Goal: Task Accomplishment & Management: Manage account settings

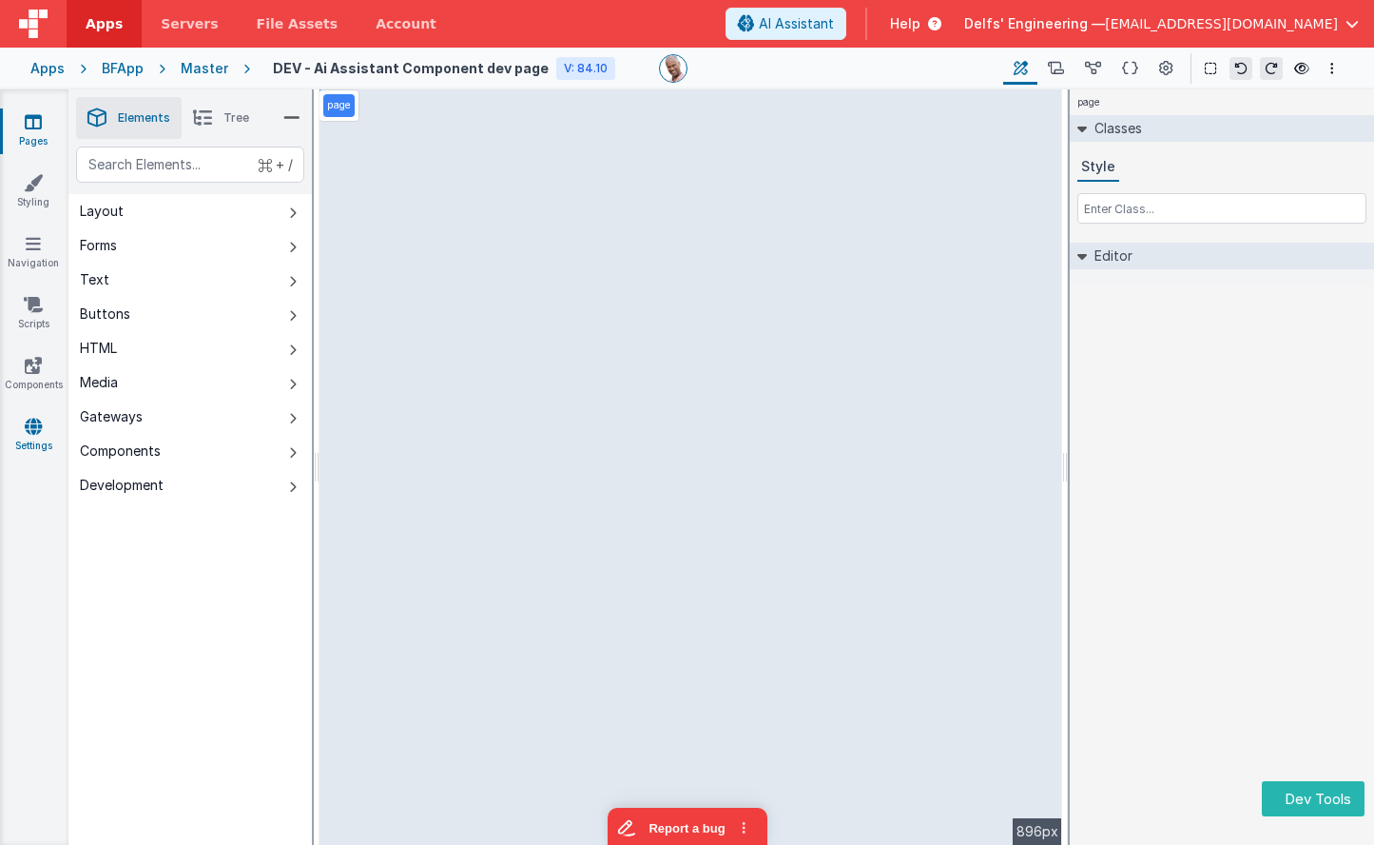
click at [29, 449] on link "Settings" at bounding box center [33, 436] width 68 height 38
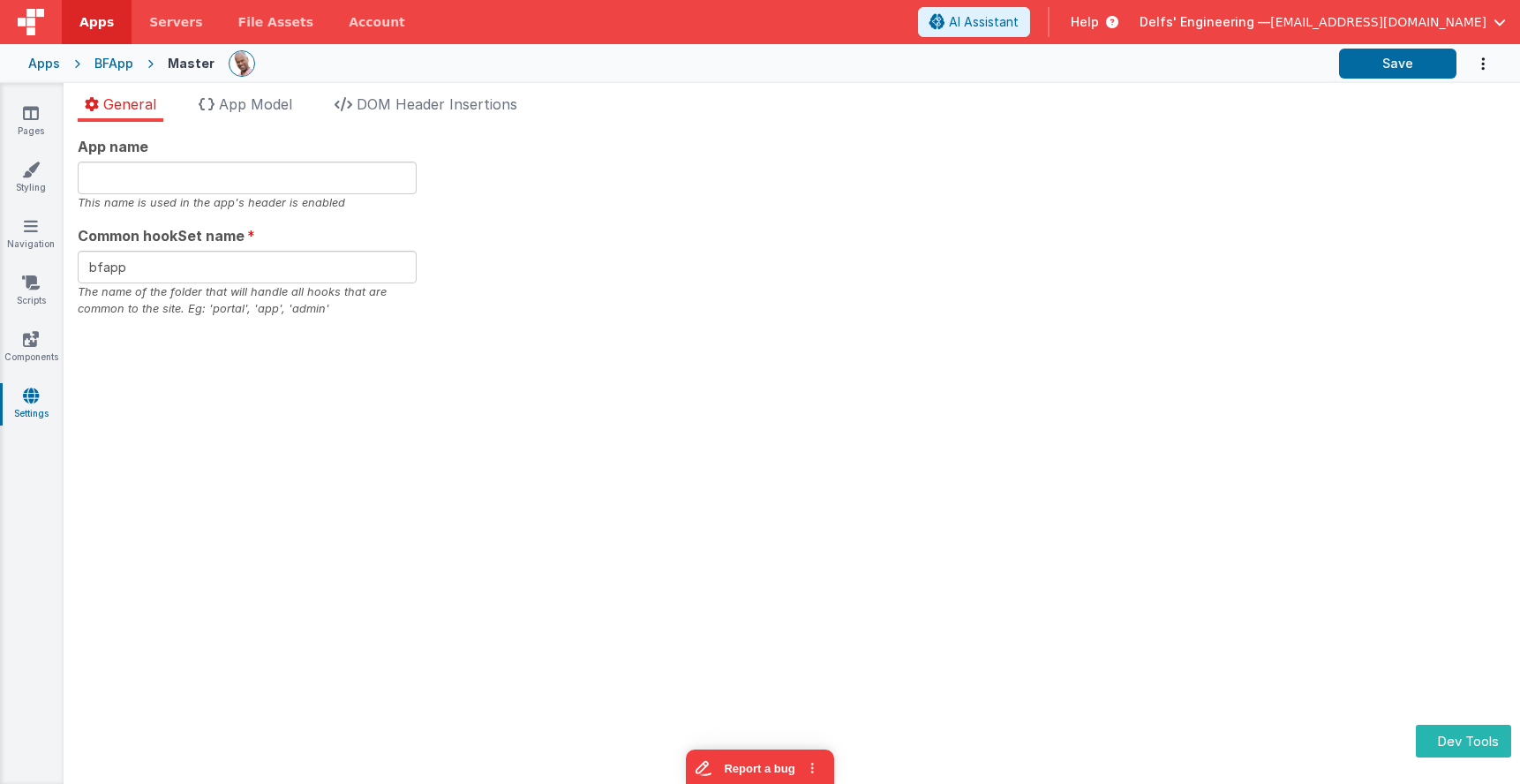
click at [12, 392] on link "Settings" at bounding box center [31, 405] width 63 height 35
click at [444, 110] on span "DOM Header Insertions" at bounding box center [436, 104] width 161 height 18
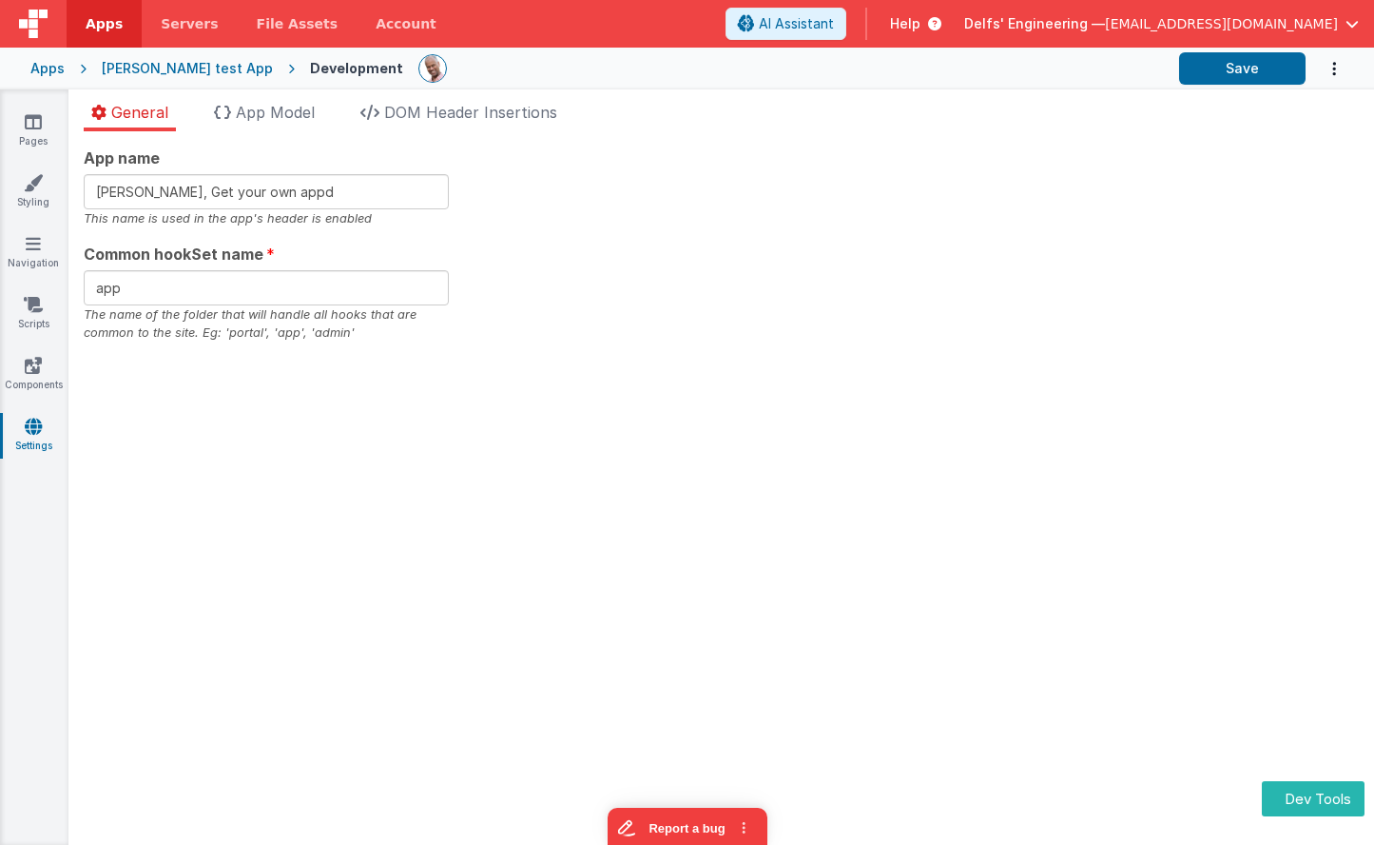
click at [523, 247] on div "App name Charles GUI, Get your own appd This name is used in the app's header i…" at bounding box center [721, 244] width 1275 height 196
drag, startPoint x: 285, startPoint y: 112, endPoint x: 345, endPoint y: 101, distance: 61.0
click at [285, 112] on span "App Model" at bounding box center [275, 112] width 79 height 19
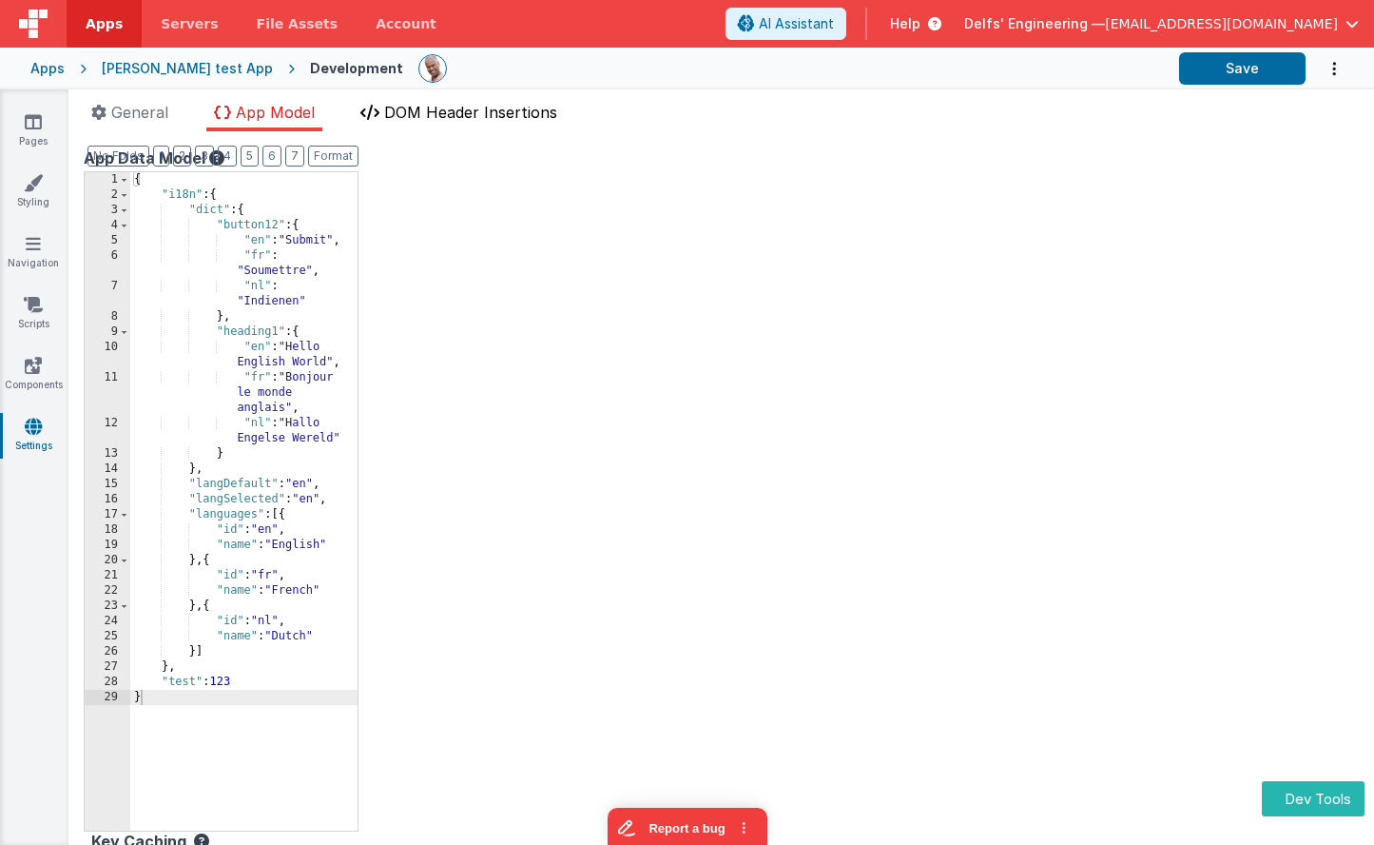
click at [452, 104] on span "DOM Header Insertions" at bounding box center [470, 112] width 173 height 19
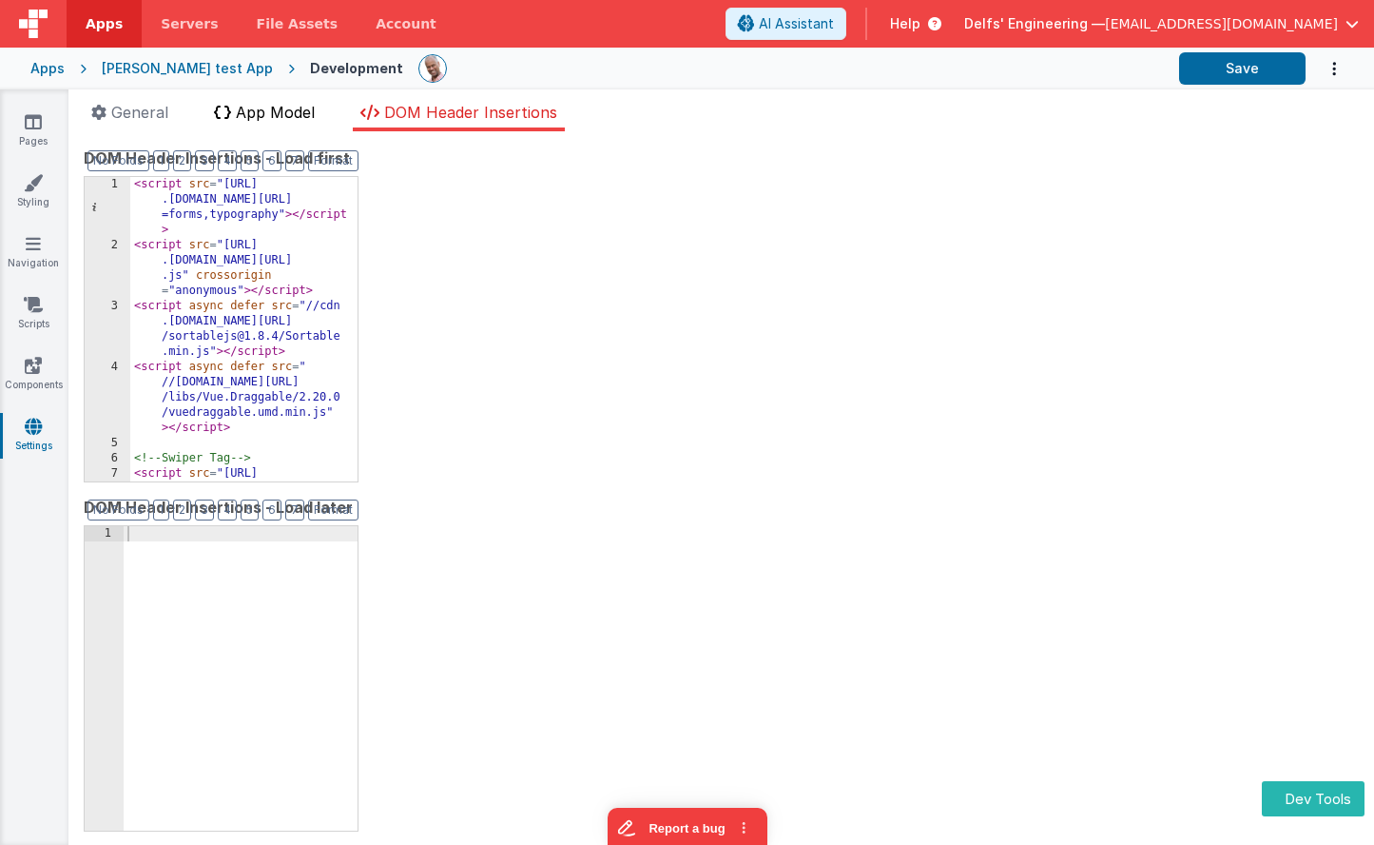
drag, startPoint x: 258, startPoint y: 109, endPoint x: 227, endPoint y: 113, distance: 30.7
click at [258, 109] on span "App Model" at bounding box center [275, 112] width 79 height 19
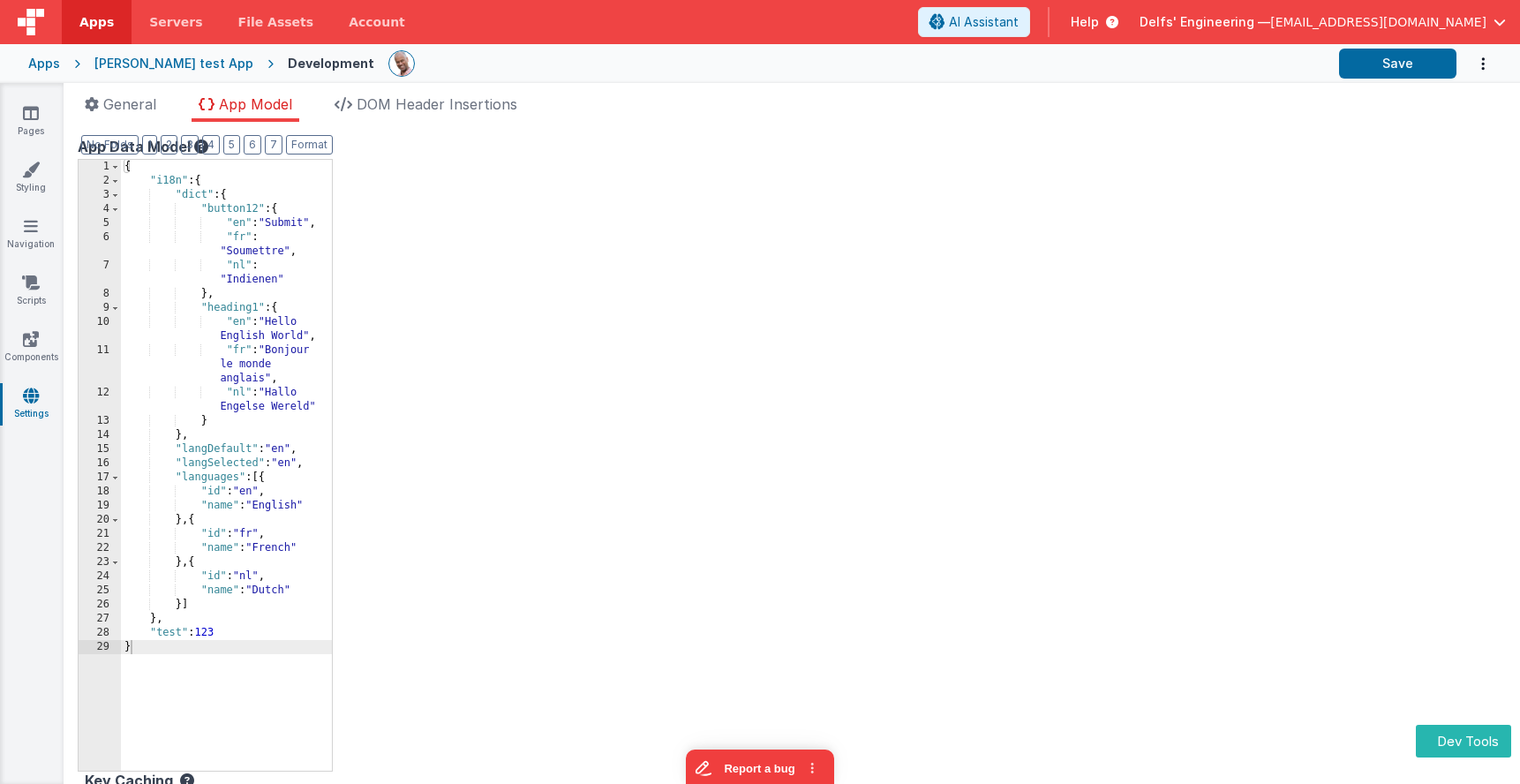
click at [490, 195] on div "App Data Model Format 7 6 5 4 3 2 1 No Folds 1 2 3 4 5 6 7 8 9 10 11 12 13 14 1…" at bounding box center [792, 452] width 1428 height 634
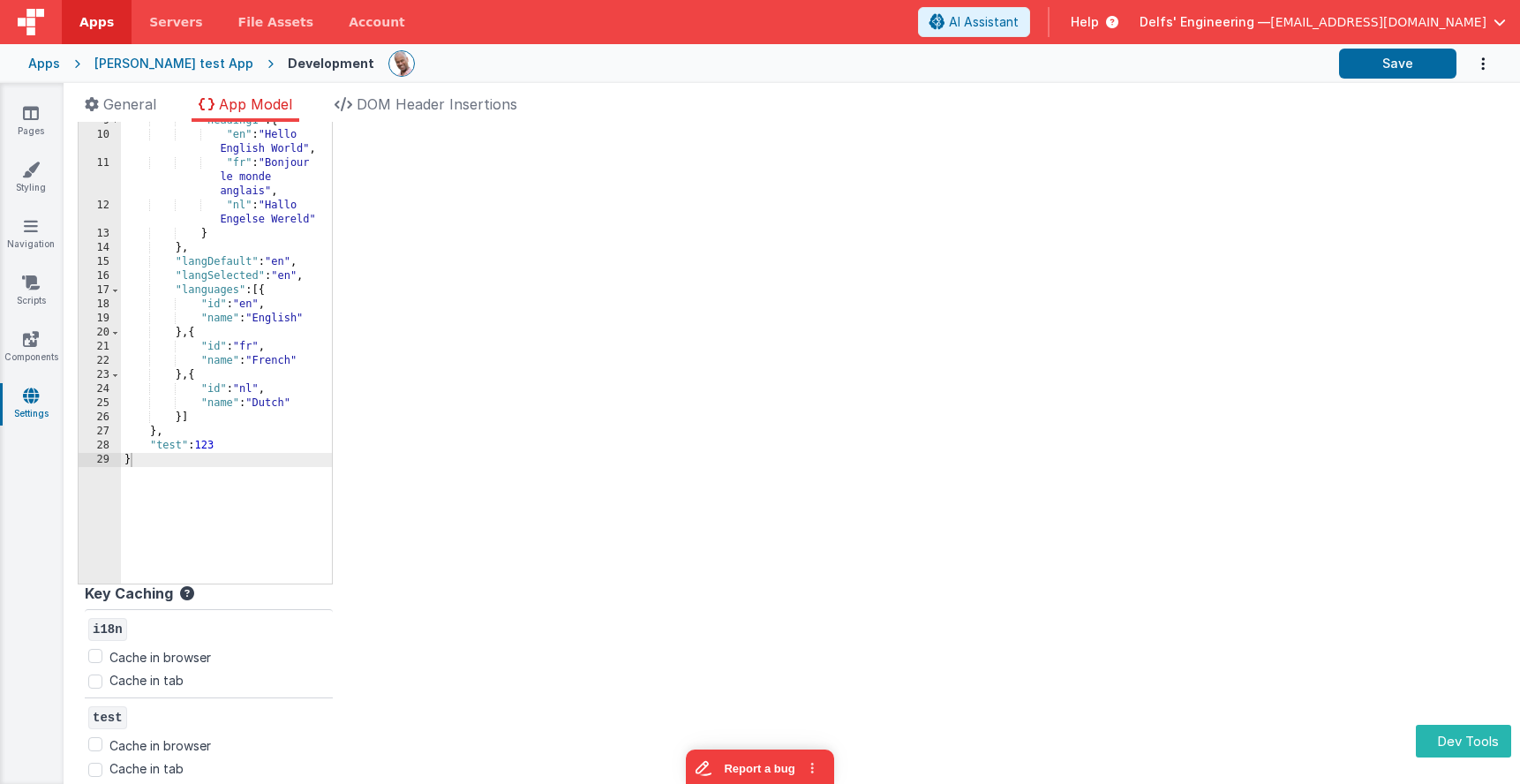
scroll to position [620, 0]
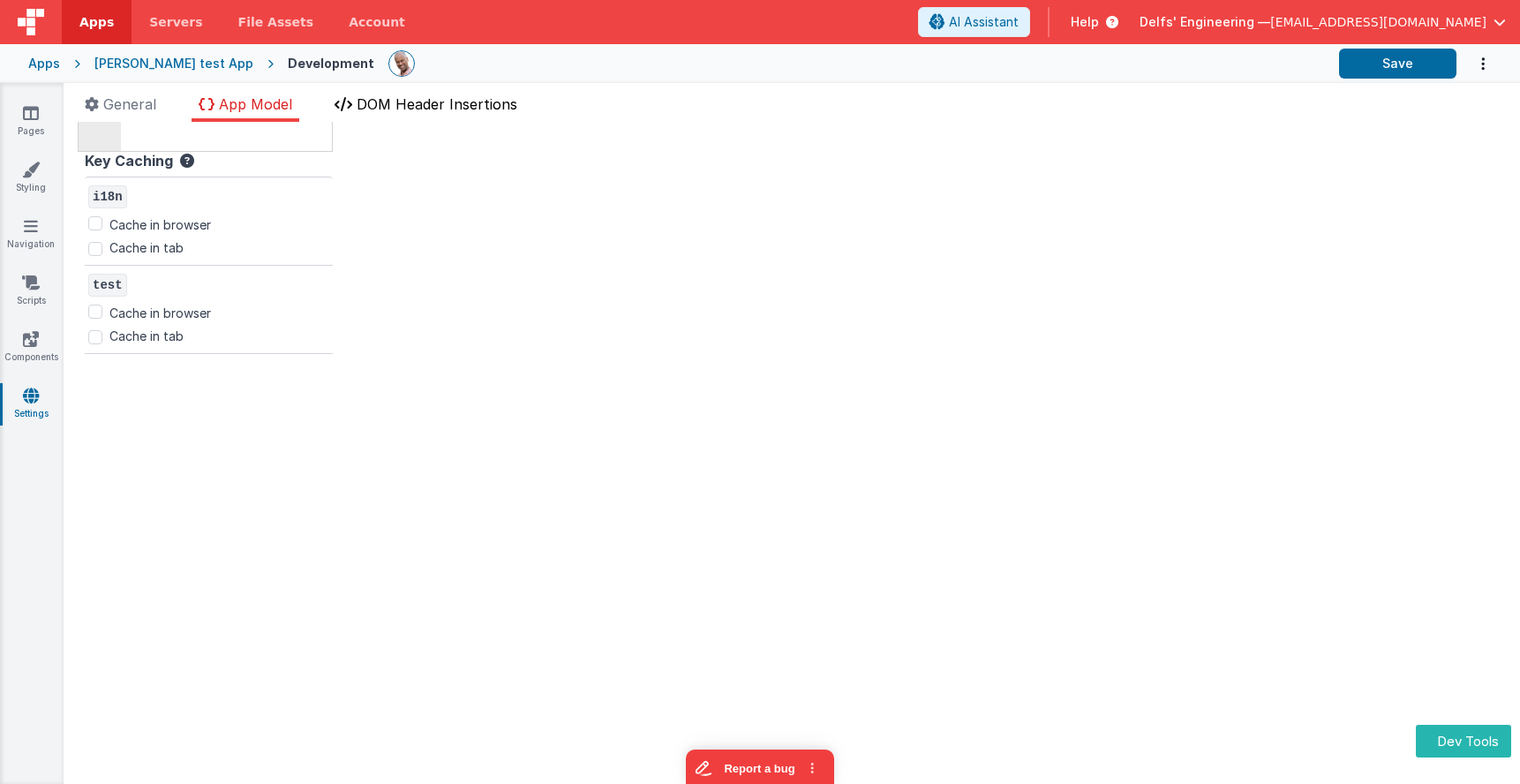
click at [444, 99] on span "DOM Header Insertions" at bounding box center [436, 104] width 161 height 18
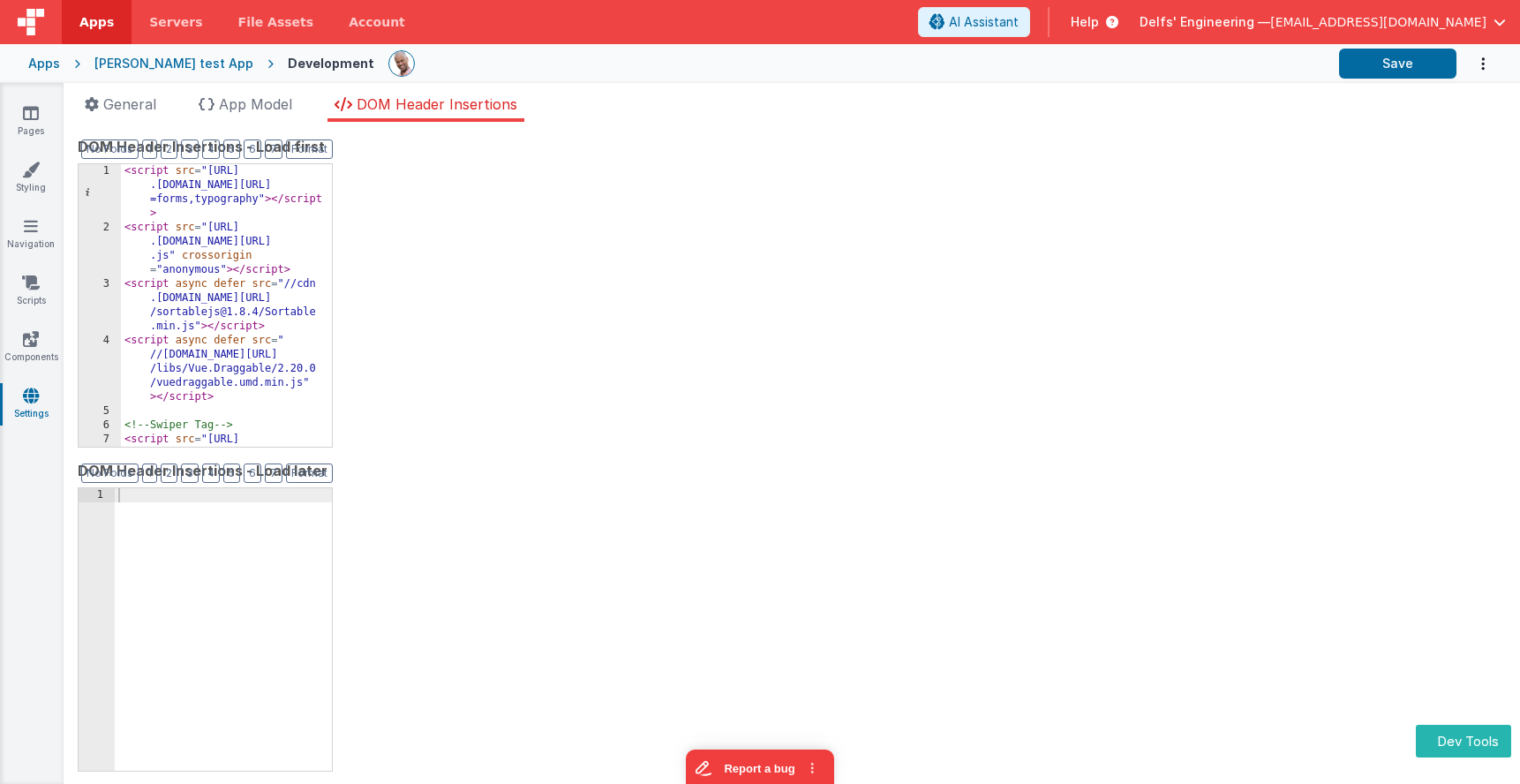
click at [750, 335] on div "DOM Header Insertions - Load first Format 7 6 5 4 3 2 1 No Folds 1 2 3 4 5 6 7 …" at bounding box center [792, 452] width 1428 height 634
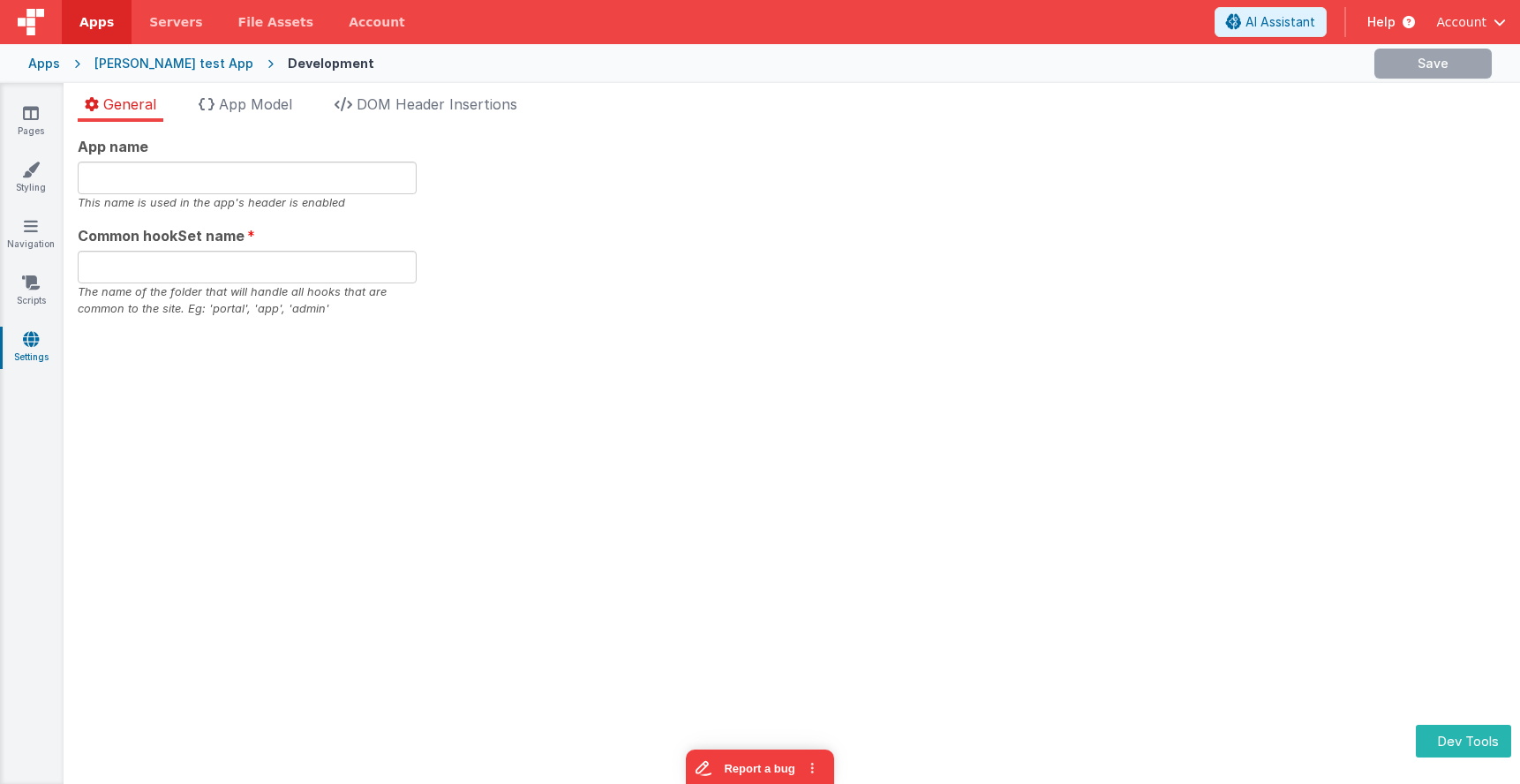
type input "[PERSON_NAME], Get your own appd"
type input "app"
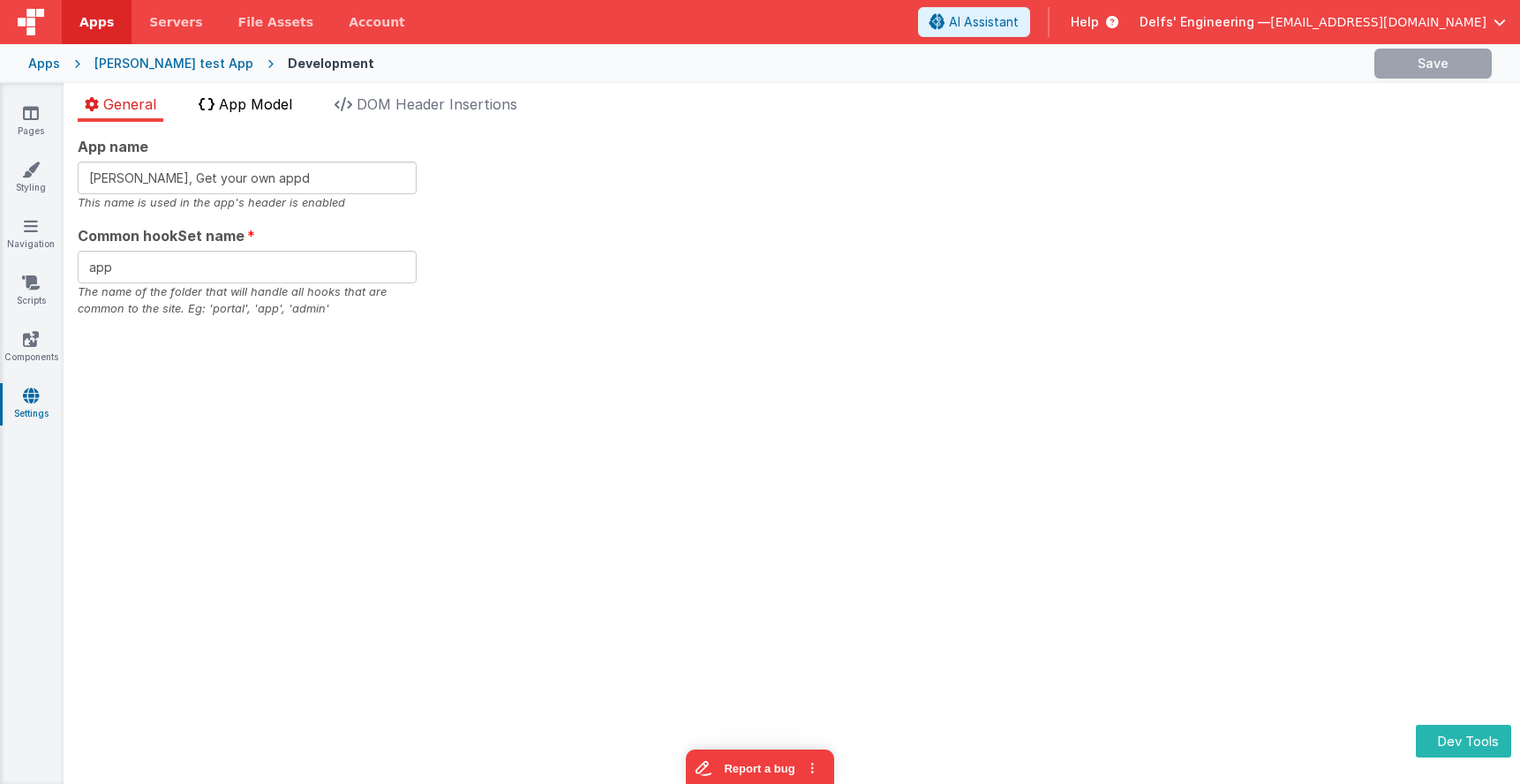
click at [242, 111] on span "App Model" at bounding box center [255, 104] width 73 height 18
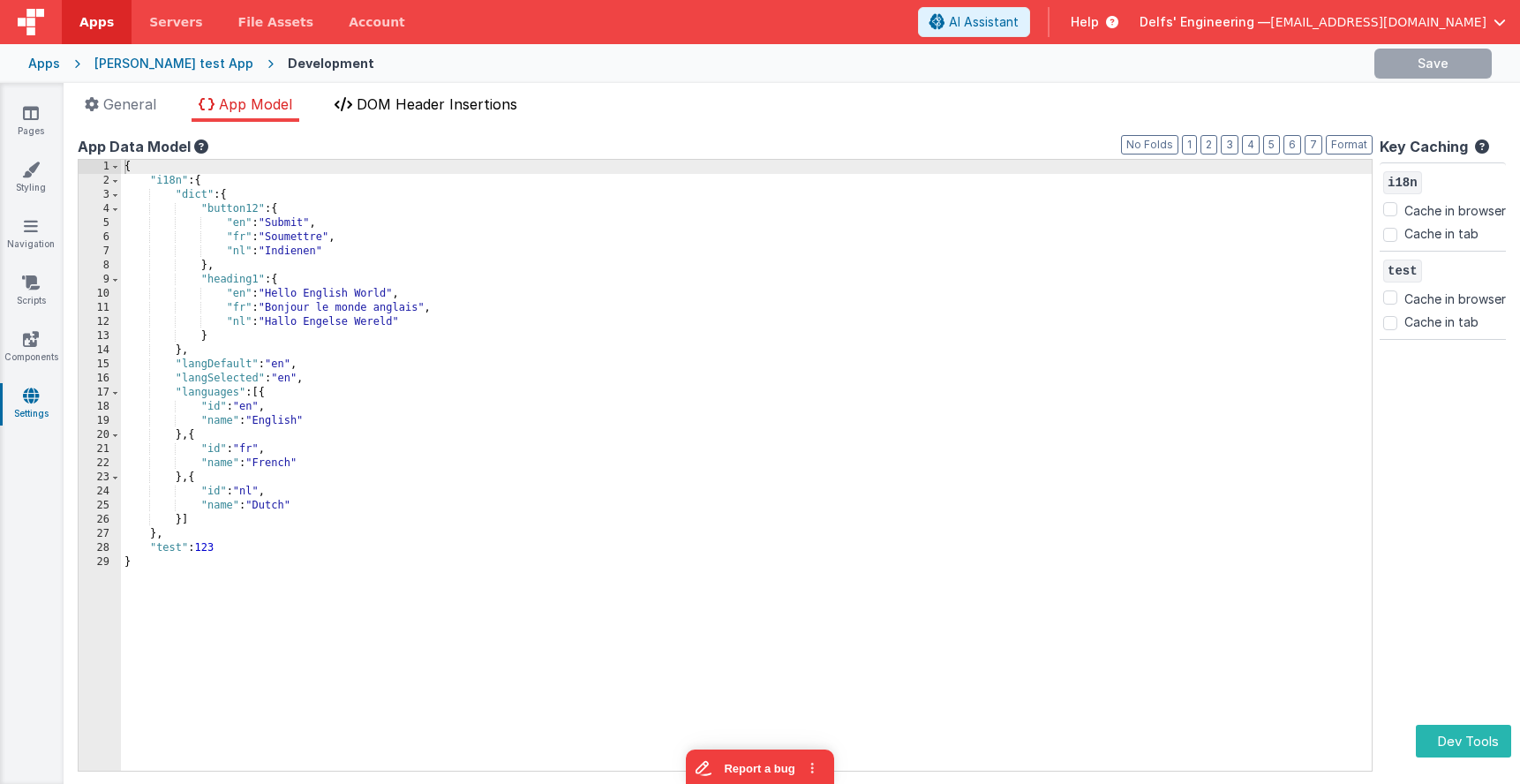
click at [442, 115] on li "DOM Header Insertions" at bounding box center [426, 108] width 197 height 28
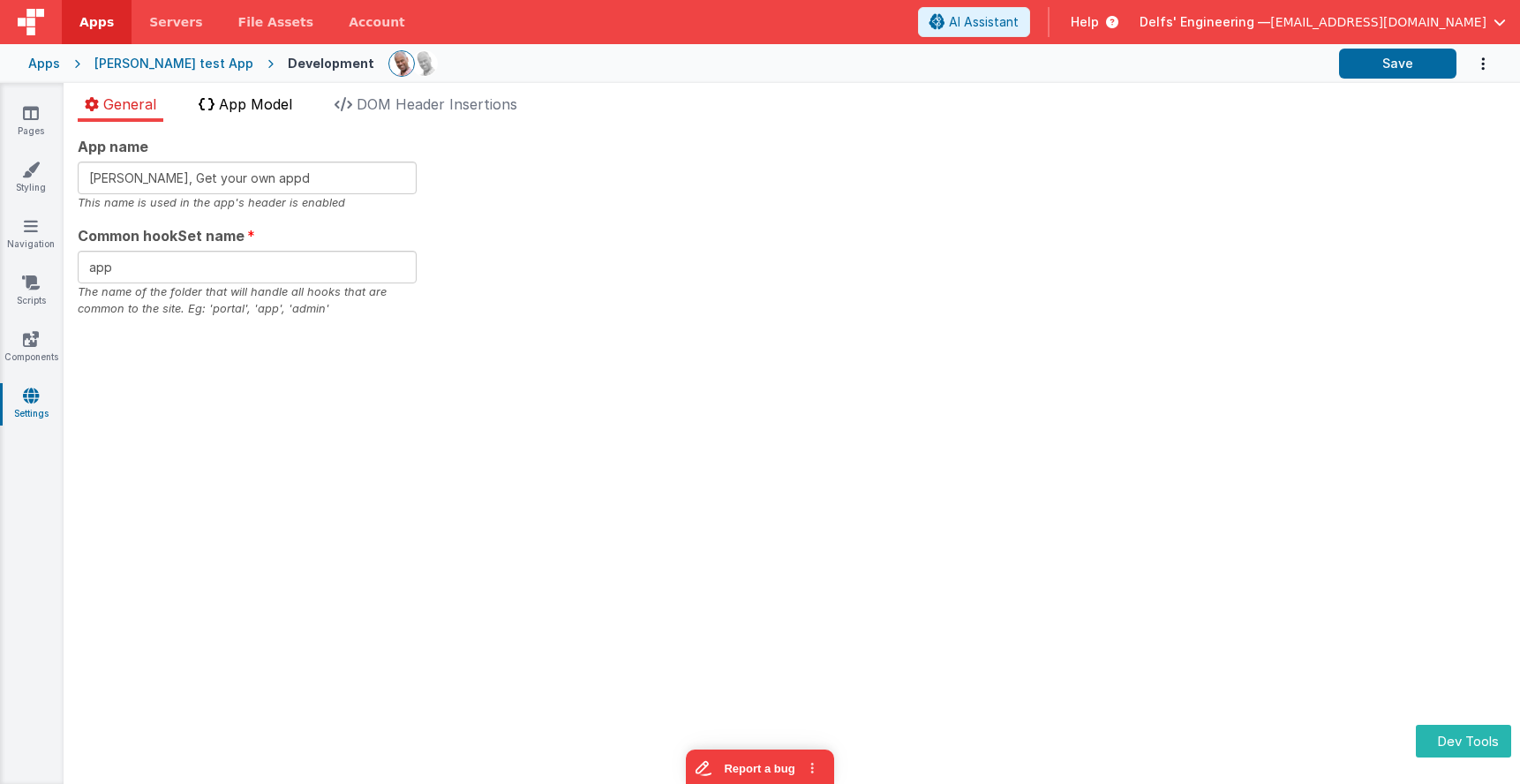
click at [260, 110] on span "App Model" at bounding box center [255, 104] width 73 height 18
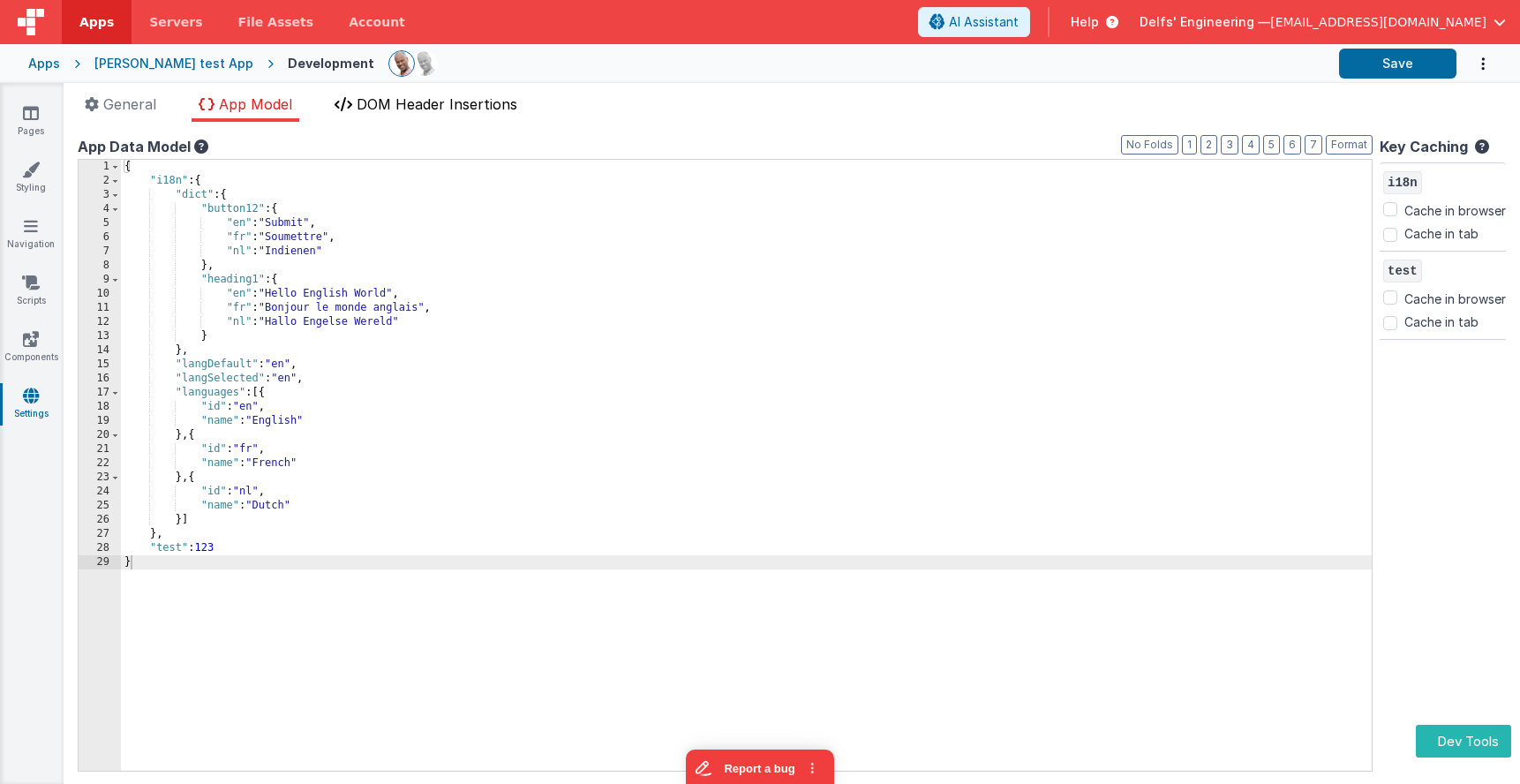
click at [420, 102] on span "DOM Header Insertions" at bounding box center [436, 104] width 161 height 18
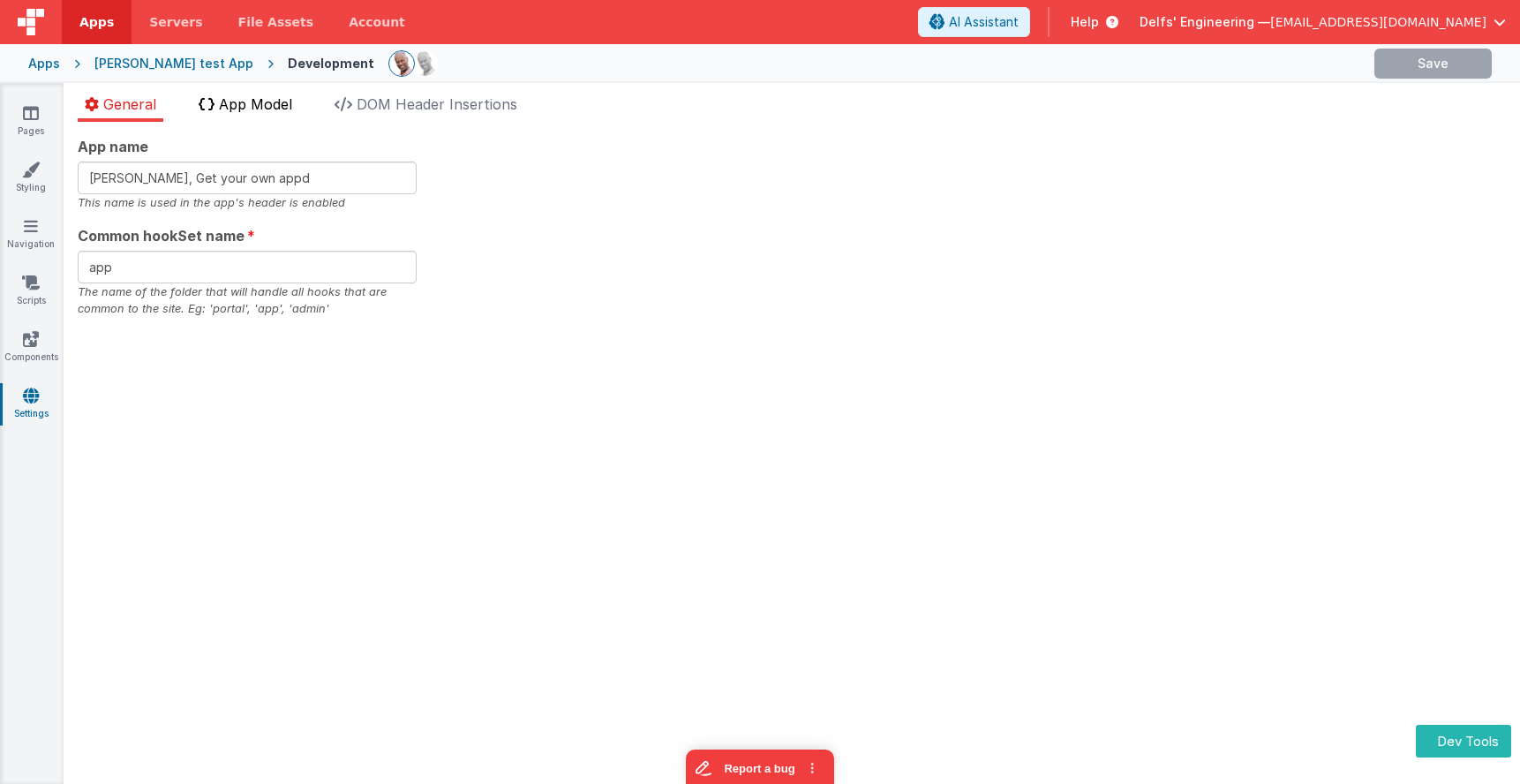
click at [290, 106] on span "App Model" at bounding box center [255, 104] width 73 height 18
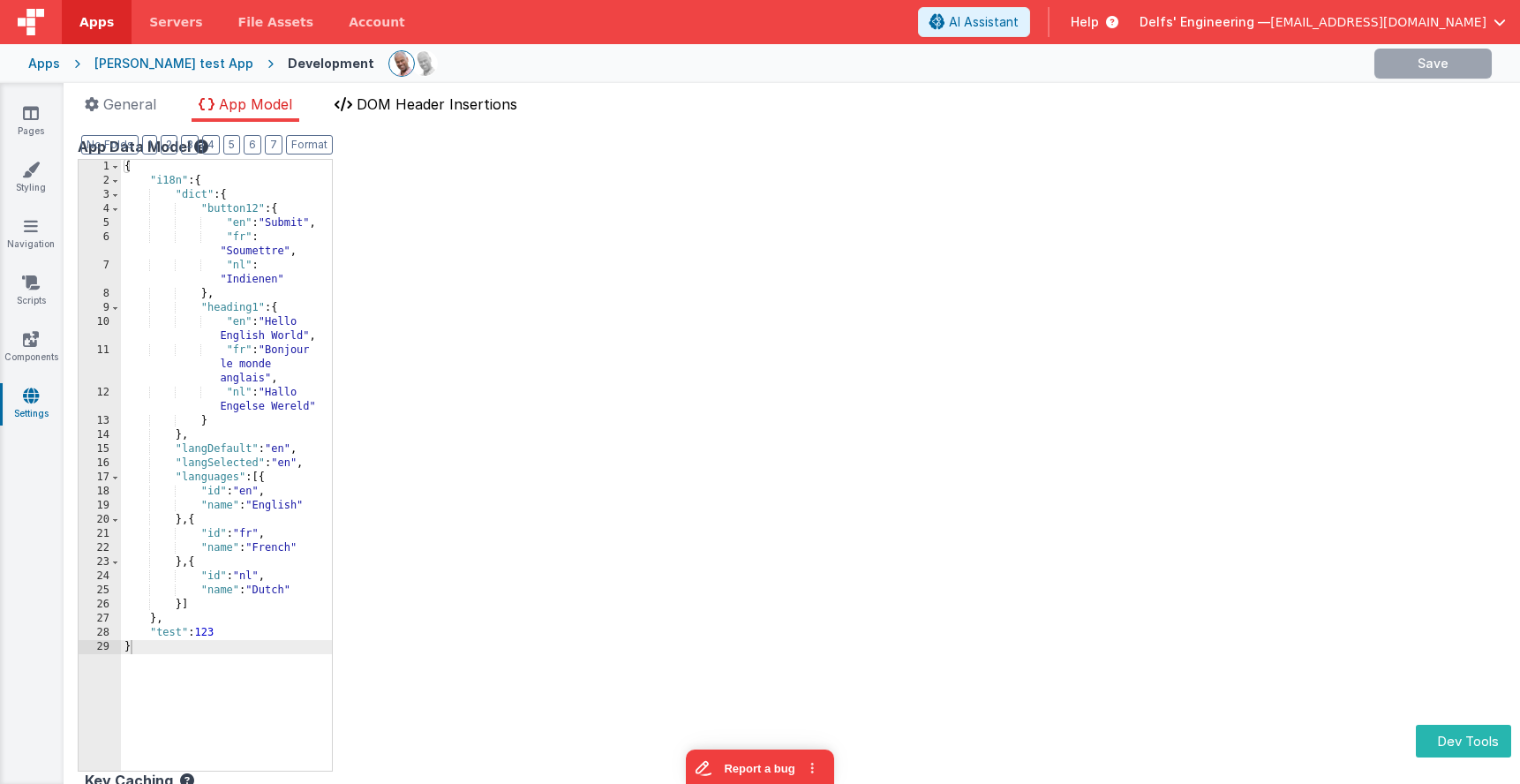
click at [398, 104] on span "DOM Header Insertions" at bounding box center [436, 104] width 161 height 18
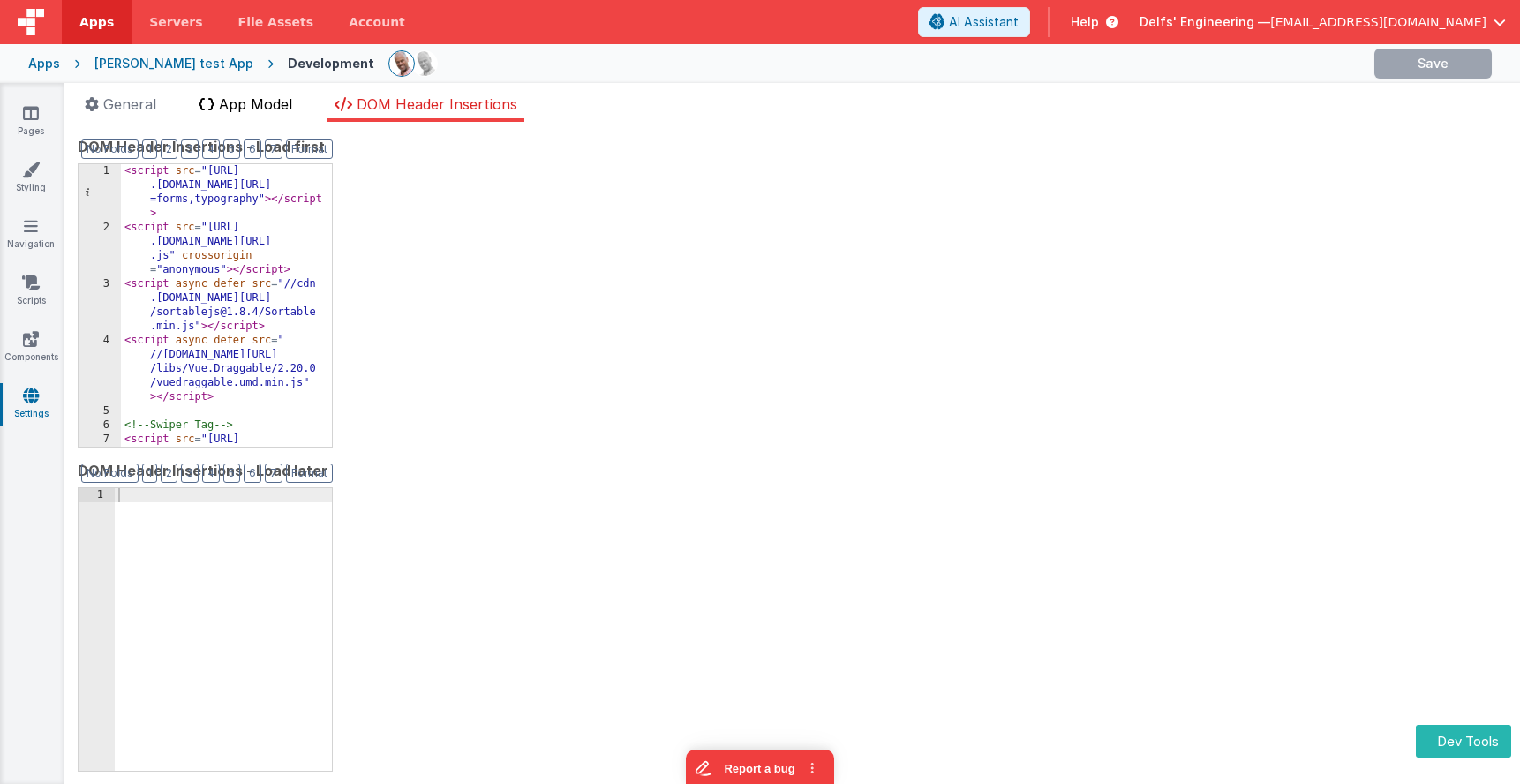
click at [225, 107] on span "App Model" at bounding box center [255, 104] width 73 height 18
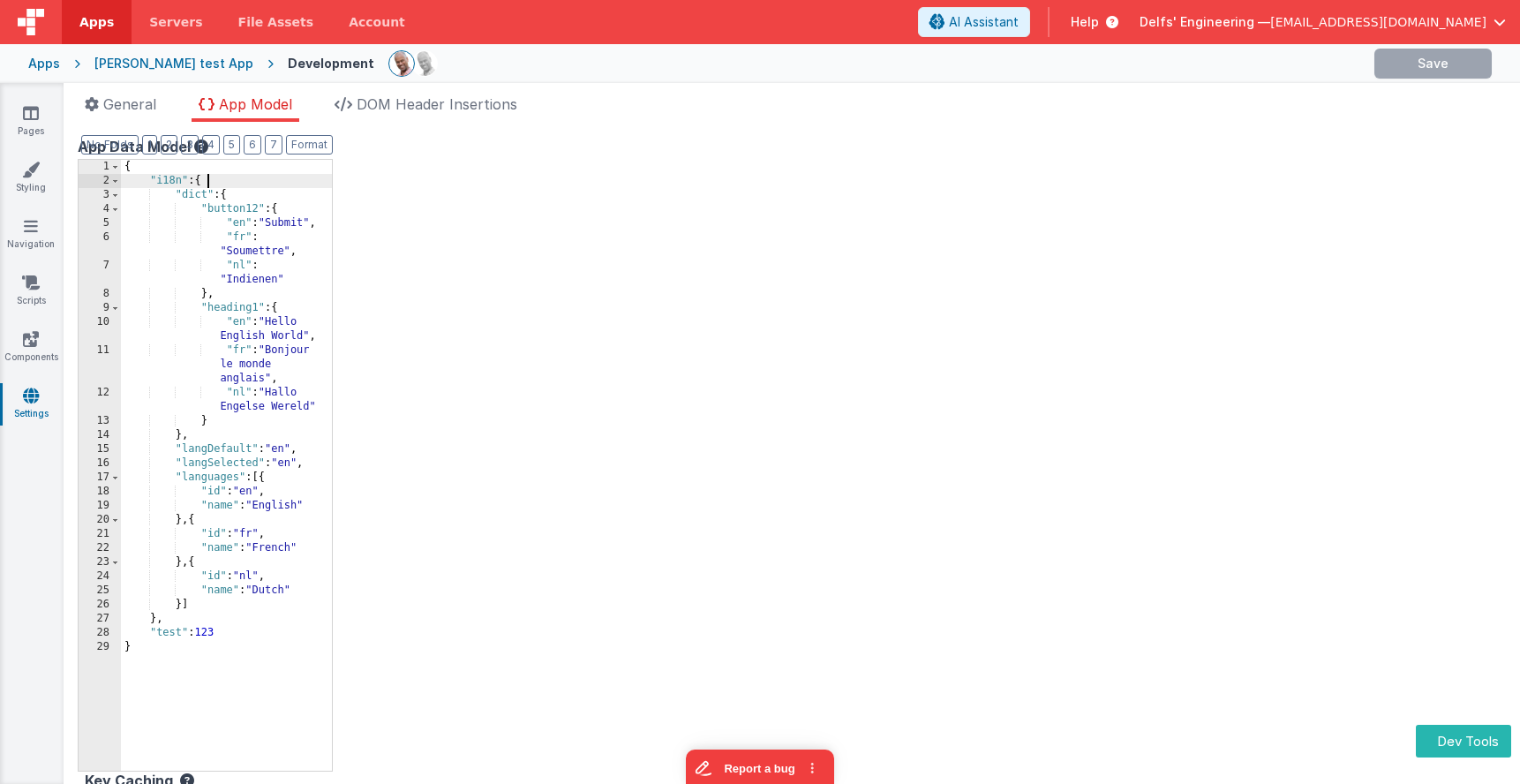
click at [317, 185] on div "{ "i18n" : { "dict" : { "button12" : { "en" : "Submit" , "fr" : "Soumettre" , "…" at bounding box center [225, 479] width 211 height 639
click at [1040, 415] on div "App Data Model Format 7 6 5 4 3 2 1 No Folds 1 2 3 4 5 6 7 8 9 10 11 12 13 14 1…" at bounding box center [792, 452] width 1428 height 634
click at [687, 96] on ul "General App Model DOM Header Insertions" at bounding box center [791, 108] width 1456 height 28
